Goal: Task Accomplishment & Management: Manage account settings

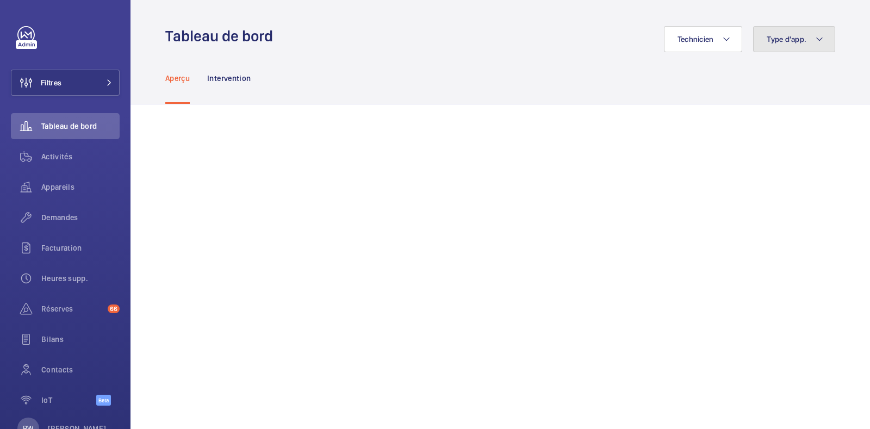
click at [774, 31] on button "Type d'app." at bounding box center [794, 39] width 82 height 26
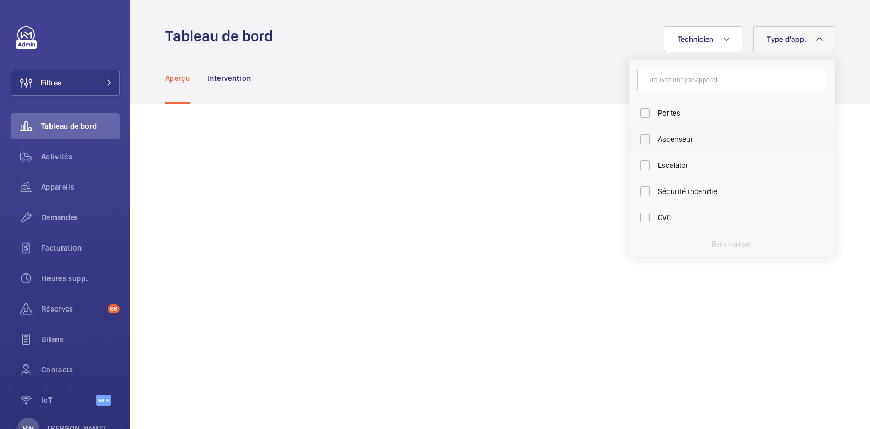
click at [658, 137] on span "Ascenseur" at bounding box center [733, 139] width 150 height 11
click at [647, 137] on input "Ascenseur" at bounding box center [645, 139] width 22 height 22
checkbox input "true"
click at [485, 66] on div "Aperçu Intervention" at bounding box center [500, 78] width 670 height 52
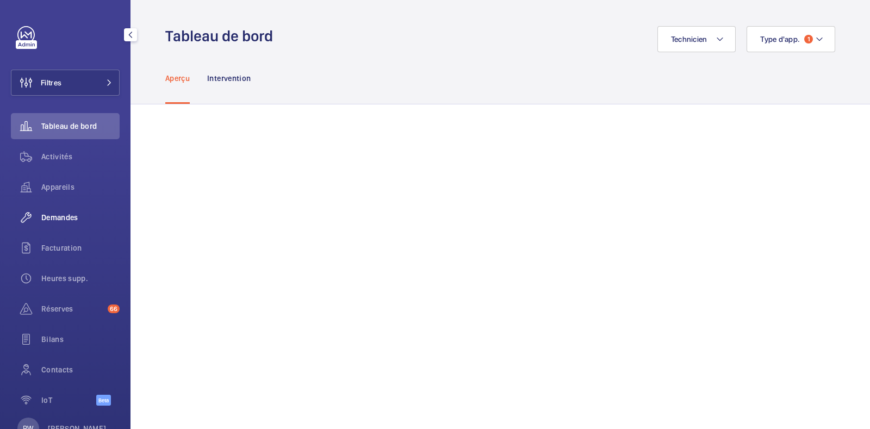
click at [60, 216] on span "Demandes" at bounding box center [80, 217] width 78 height 11
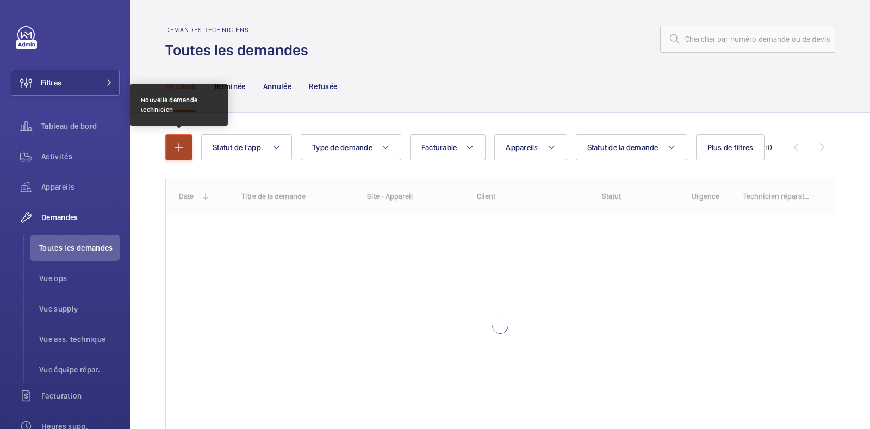
click at [174, 142] on mat-icon "button" at bounding box center [178, 147] width 13 height 13
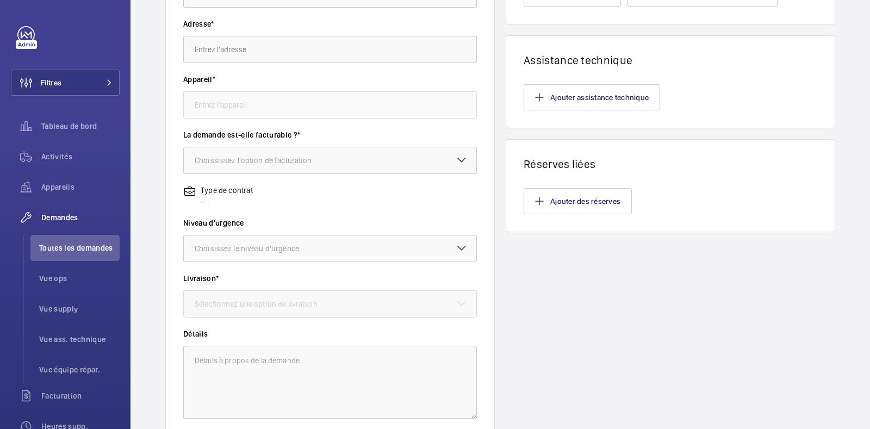
scroll to position [225, 0]
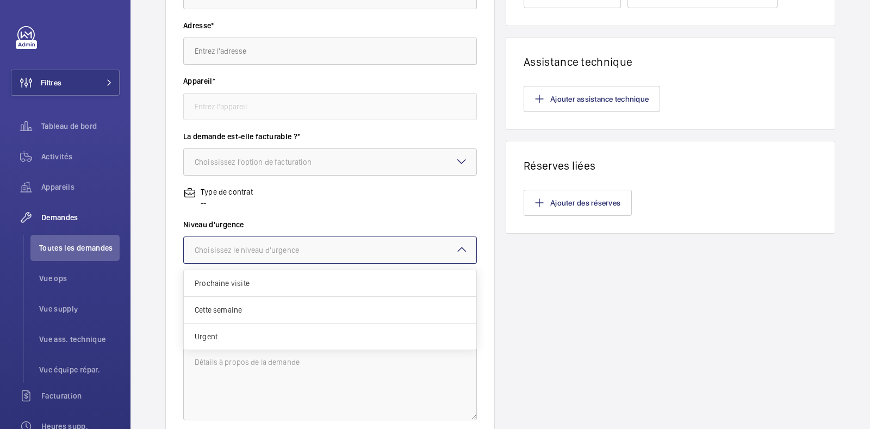
click at [272, 249] on div "Choisissez le niveau d'urgence" at bounding box center [261, 250] width 132 height 11
click at [257, 310] on div at bounding box center [330, 305] width 292 height 26
drag, startPoint x: 257, startPoint y: 310, endPoint x: 198, endPoint y: 272, distance: 70.0
click at [198, 272] on div "Niveau d'urgence Choisissez le niveau d'urgence" at bounding box center [330, 246] width 294 height 55
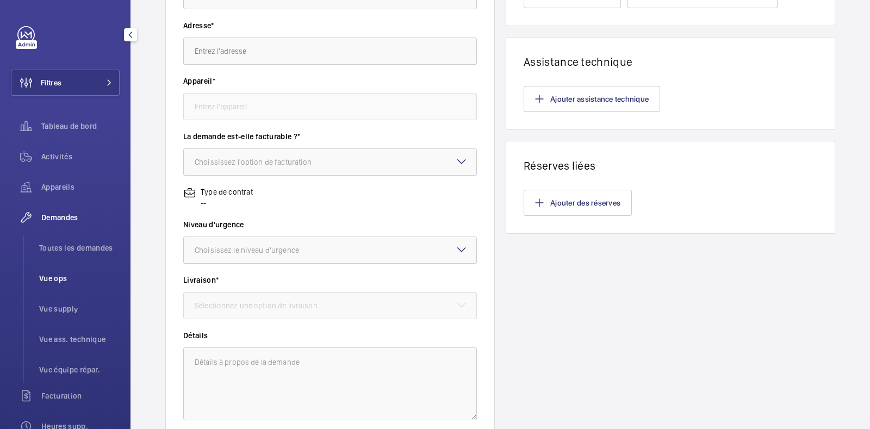
click at [61, 279] on span "Vue ops" at bounding box center [79, 278] width 80 height 11
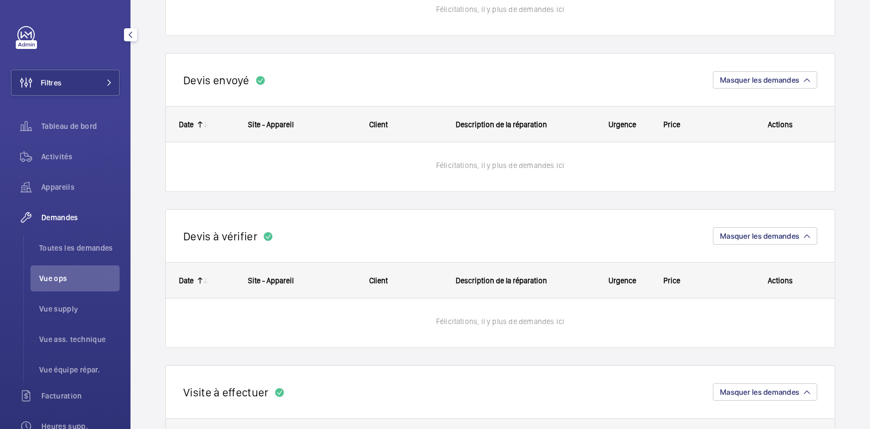
scroll to position [247, 0]
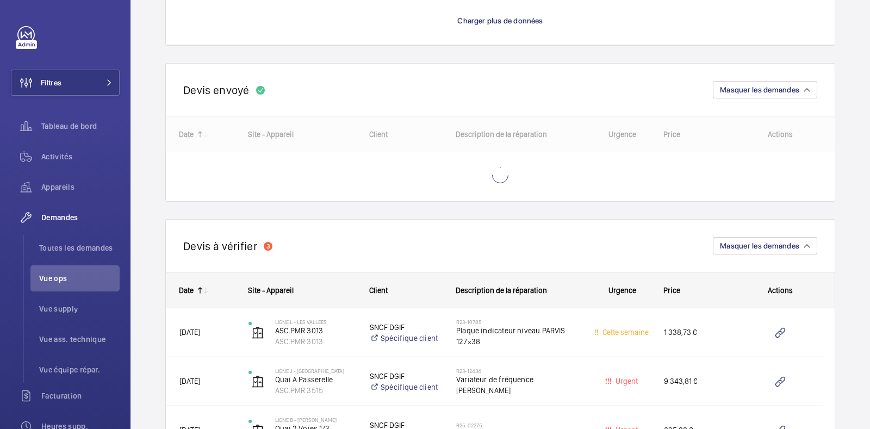
scroll to position [1201, 0]
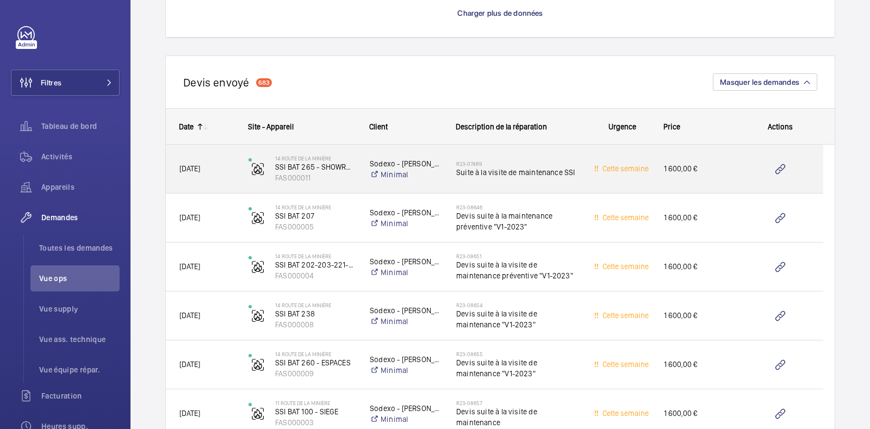
click at [426, 164] on p "Sodexo - [PERSON_NAME]" at bounding box center [406, 163] width 72 height 11
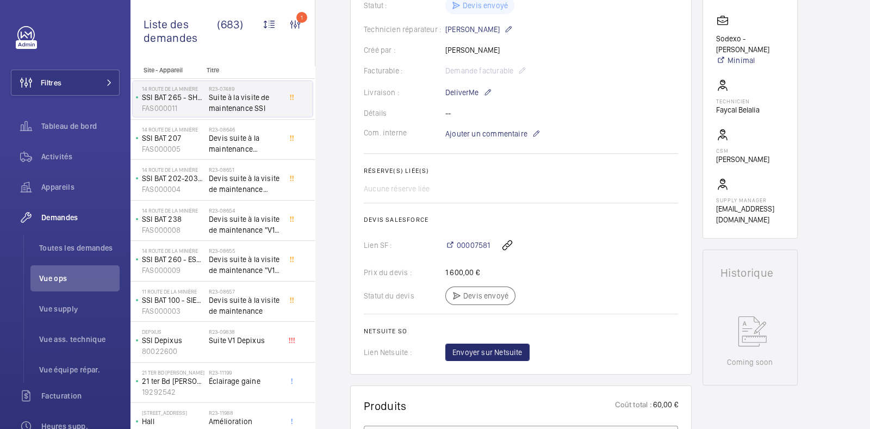
scroll to position [176, 0]
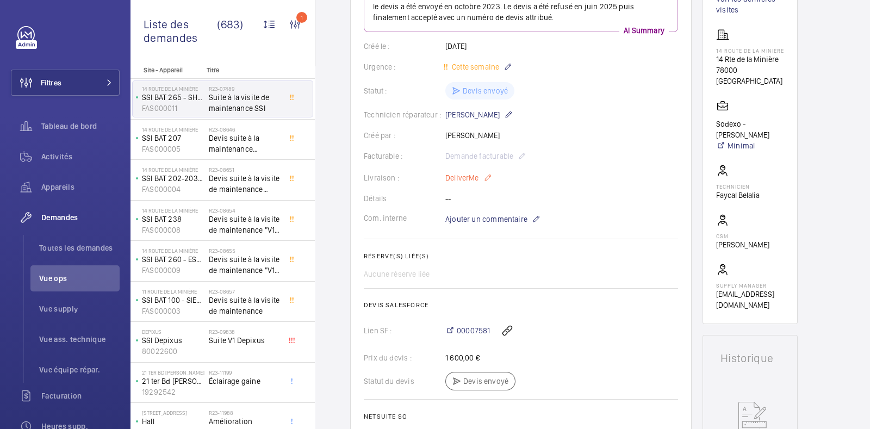
click at [488, 178] on mat-icon at bounding box center [487, 177] width 9 height 13
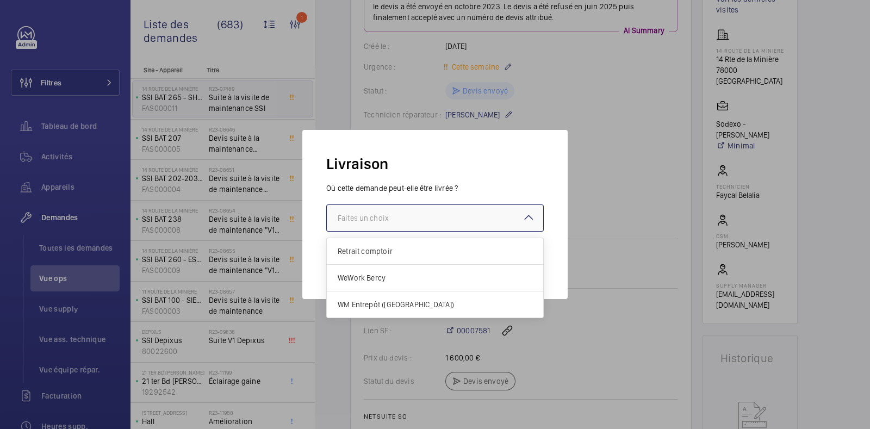
click at [457, 205] on div at bounding box center [435, 218] width 216 height 26
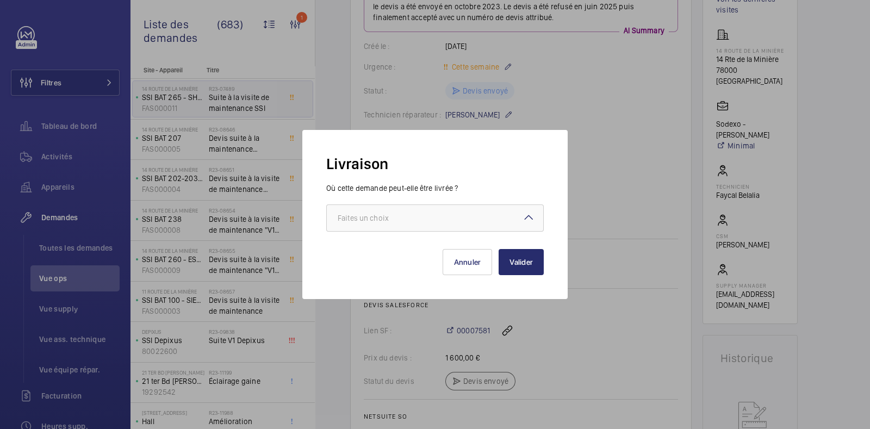
click at [643, 73] on div at bounding box center [435, 214] width 870 height 429
